Goal: Information Seeking & Learning: Find specific fact

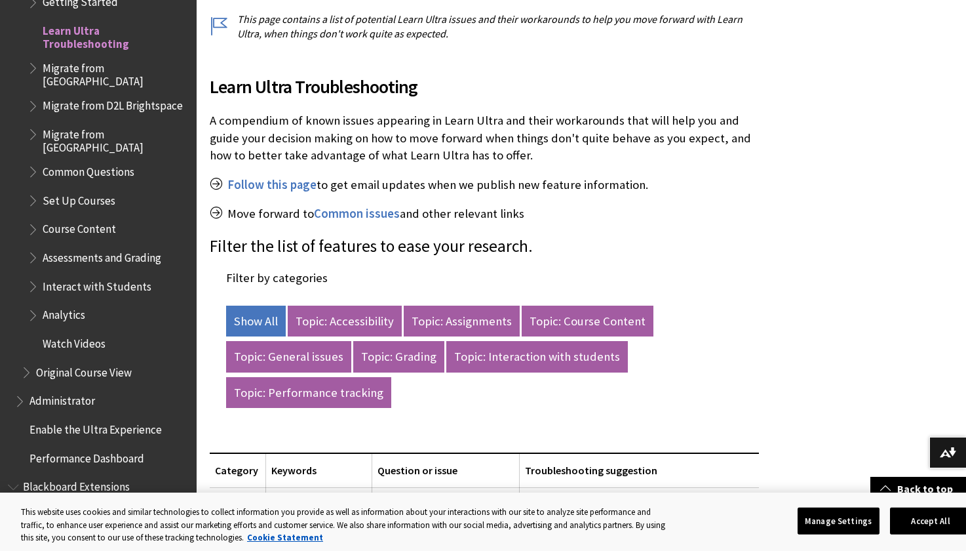
scroll to position [328, 0]
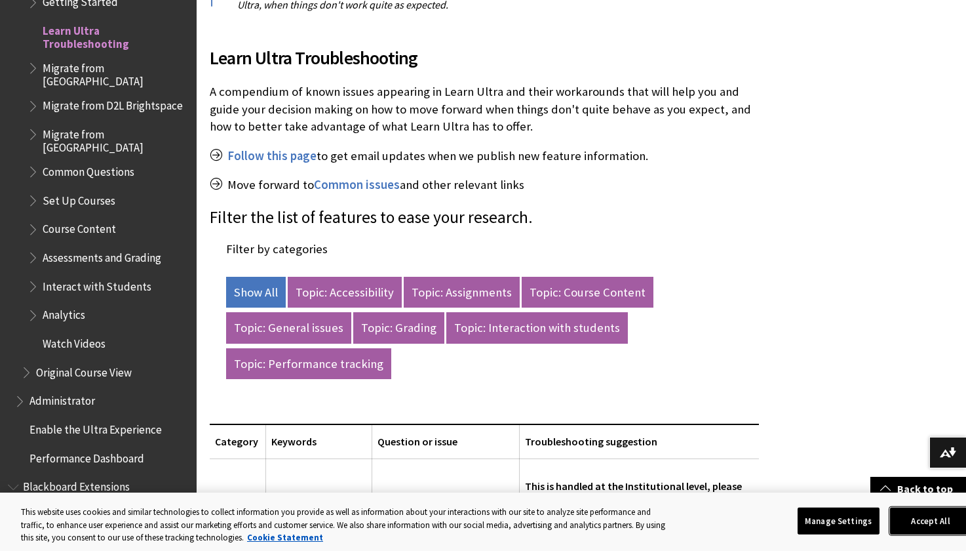
click at [922, 523] on button "Accept All" at bounding box center [931, 521] width 82 height 28
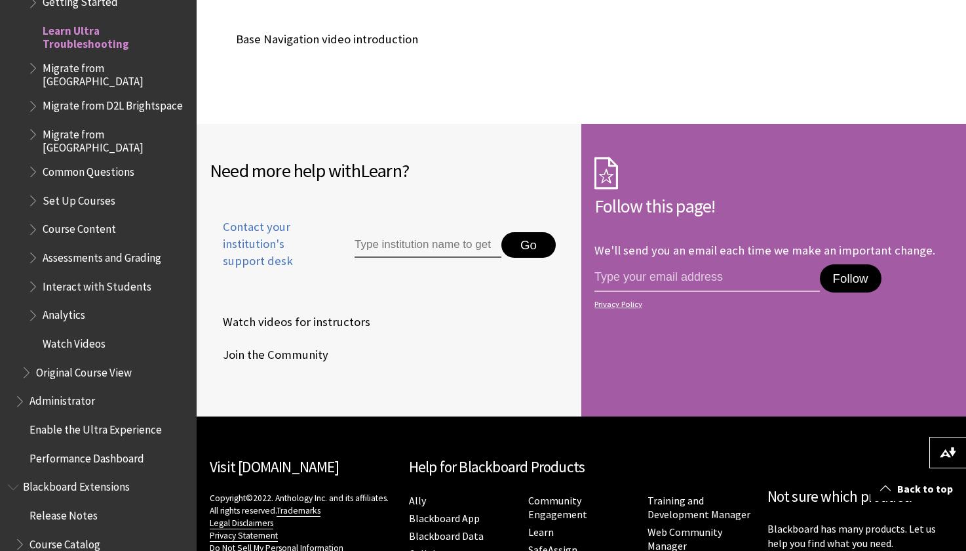
scroll to position [7327, 0]
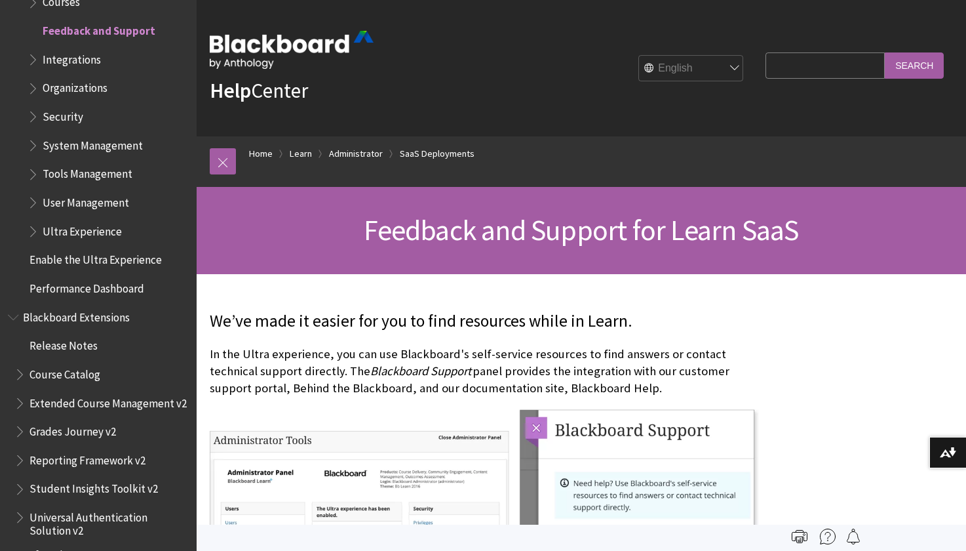
click at [767, 64] on input "Search Query" at bounding box center [825, 65] width 119 height 26
paste input "MjUxMDAxL18xOF8xLzIubG9n"
type input "MjUxMDAxL18xOF8xLzIubG9n"
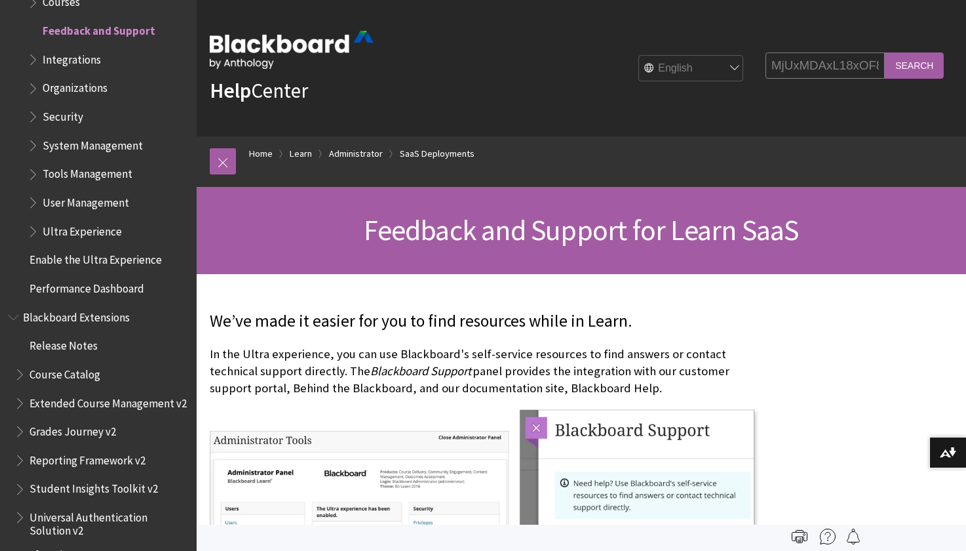
click at [906, 68] on input "Search" at bounding box center [914, 65] width 59 height 26
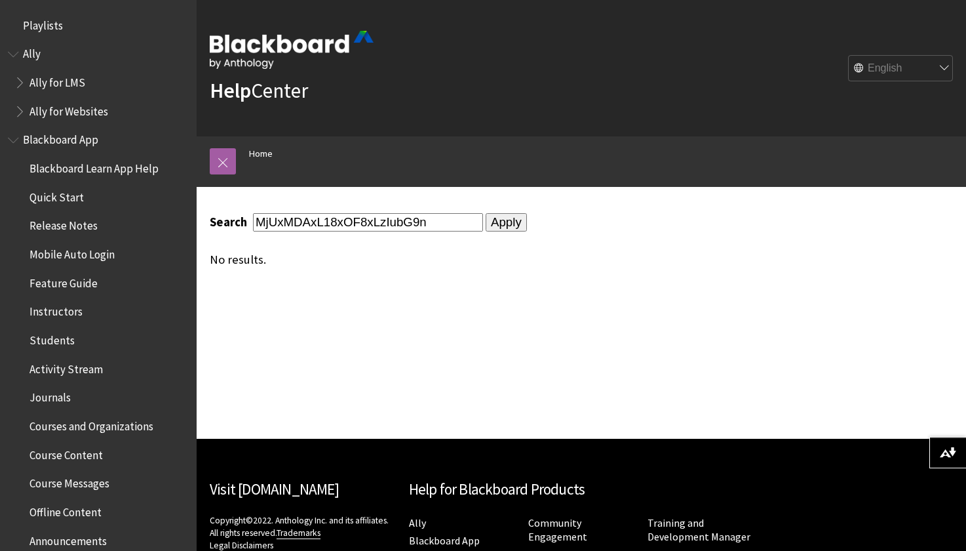
drag, startPoint x: 443, startPoint y: 225, endPoint x: 223, endPoint y: 211, distance: 220.6
click at [223, 211] on div "Search MjUxMDAxL18xOF8xLzIubG9n Apply No results." at bounding box center [484, 240] width 575 height 106
type input "session debug code"
click at [486, 220] on input "Apply" at bounding box center [506, 222] width 41 height 18
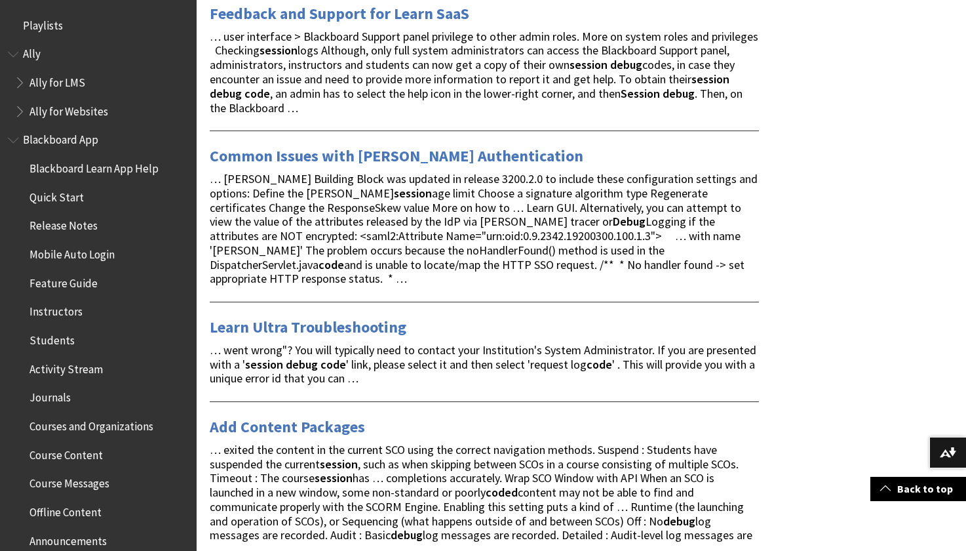
scroll to position [328, 0]
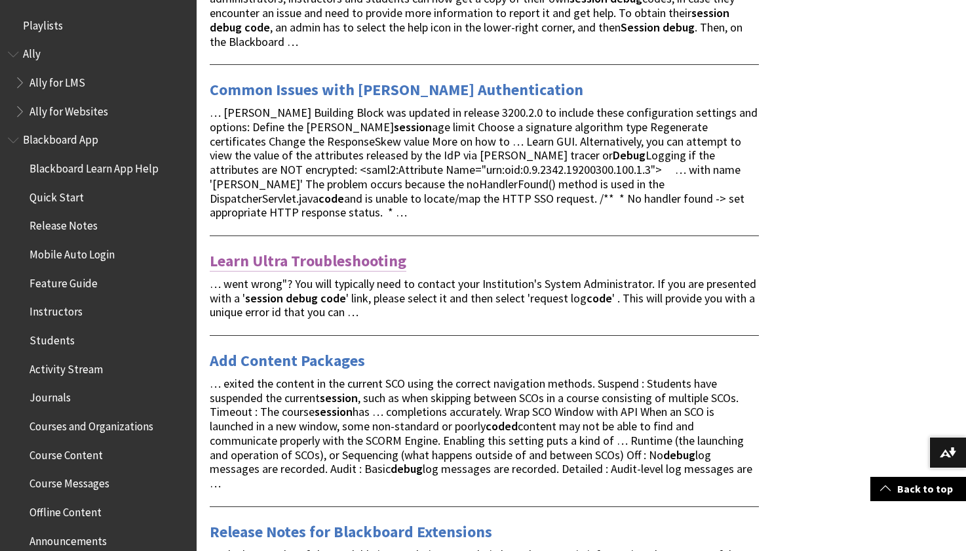
click at [321, 250] on link "Learn Ultra Troubleshooting" at bounding box center [308, 260] width 197 height 21
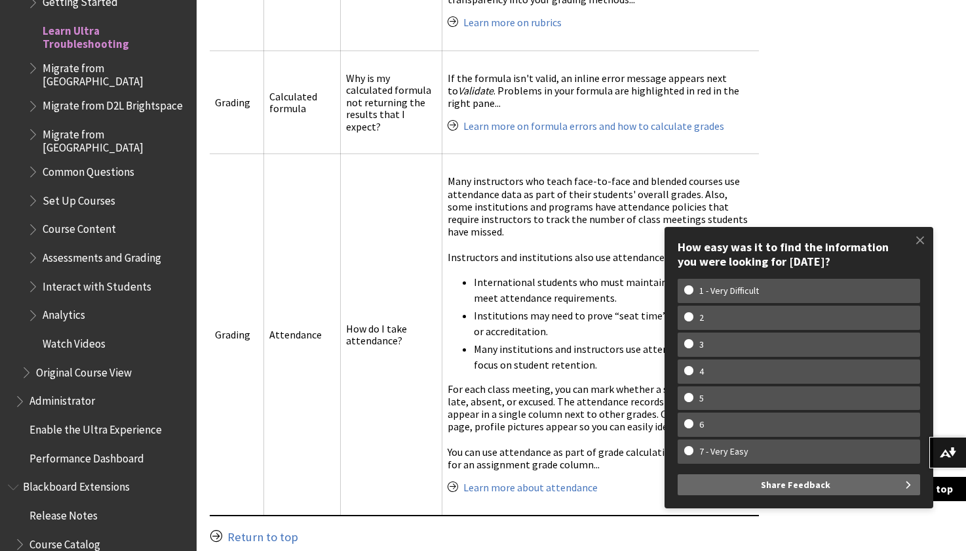
scroll to position [4195, 0]
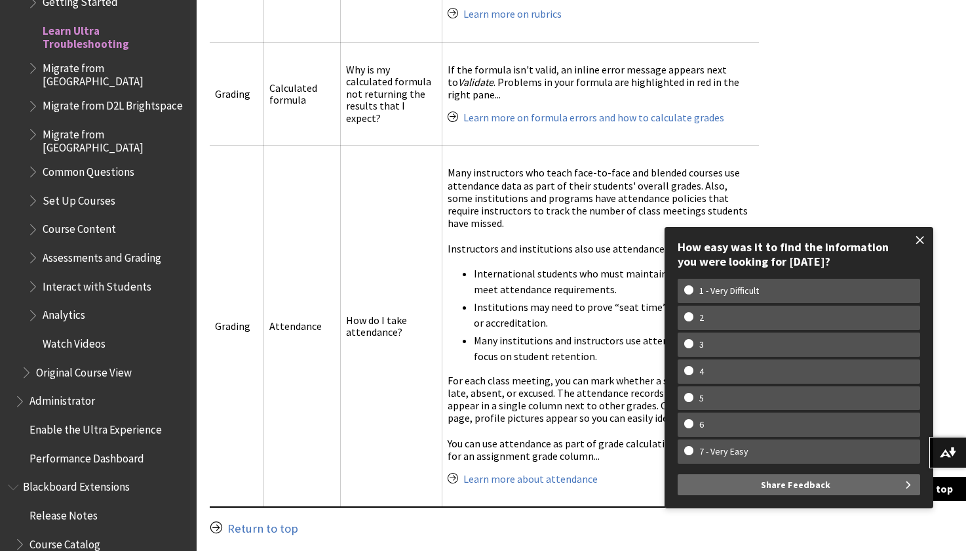
click at [920, 242] on span at bounding box center [920, 240] width 28 height 28
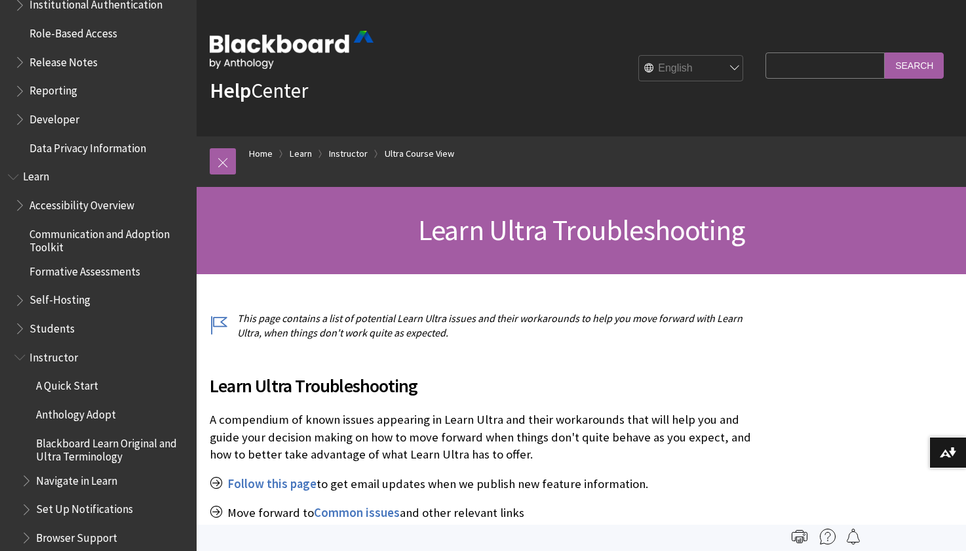
scroll to position [0, 0]
